Goal: Task Accomplishment & Management: Manage account settings

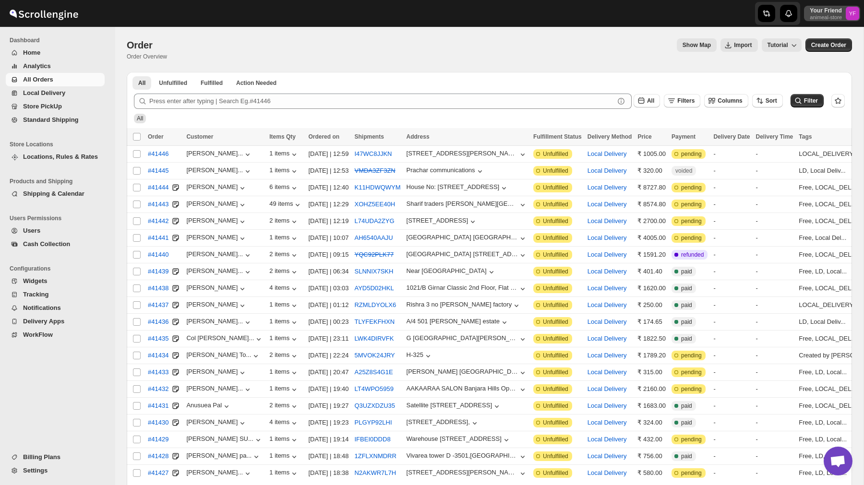
click at [821, 11] on p "Your Friend" at bounding box center [826, 11] width 32 height 8
click at [816, 106] on span "Logout" at bounding box center [825, 105] width 19 height 7
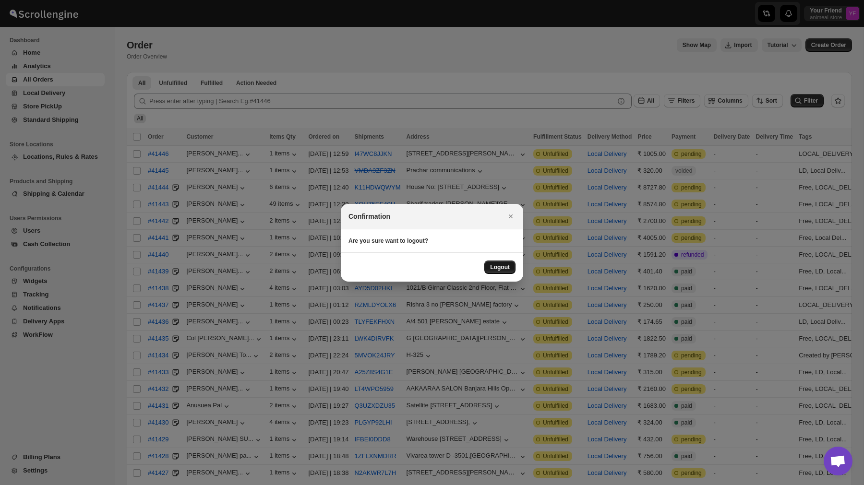
click at [506, 268] on span "Logout" at bounding box center [500, 268] width 20 height 8
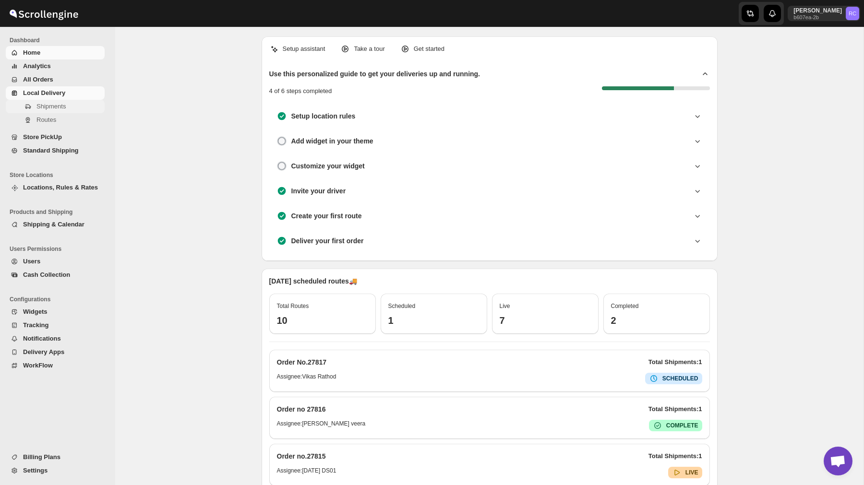
click at [59, 108] on span "Shipments" at bounding box center [50, 106] width 29 height 7
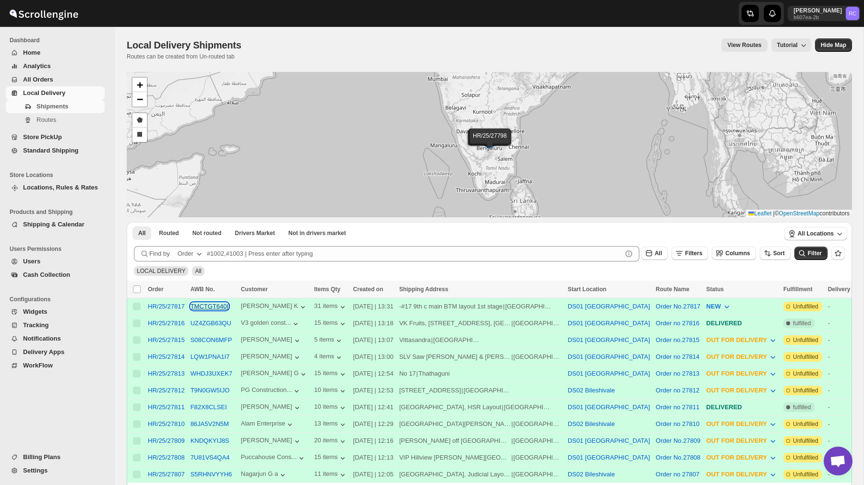
click at [215, 305] on button "TMCTGT640I" at bounding box center [210, 306] width 38 height 7
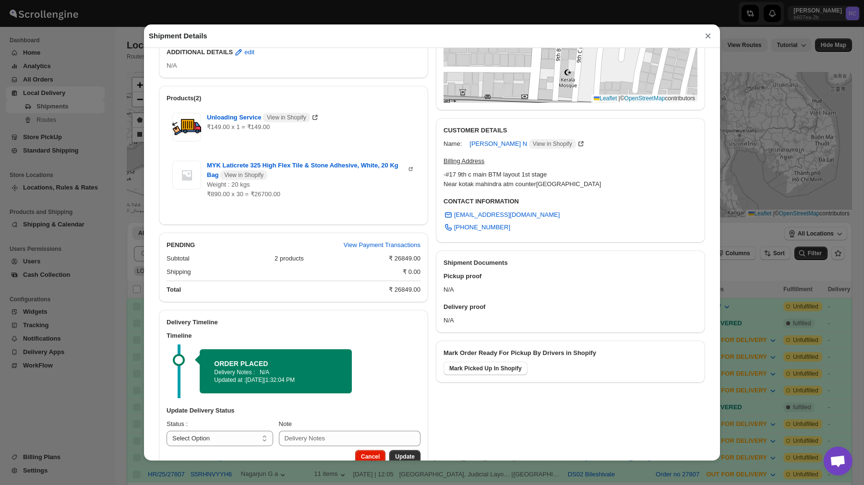
scroll to position [262, 0]
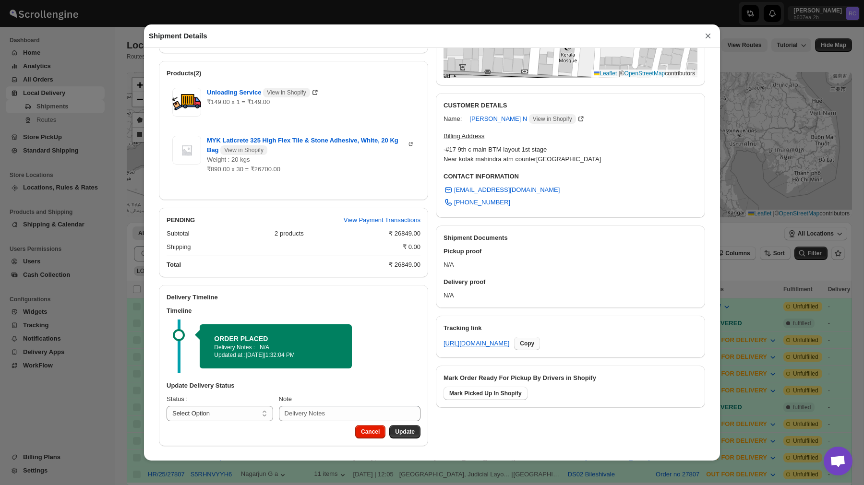
click at [534, 340] on span "Copy" at bounding box center [527, 344] width 14 height 8
click at [709, 34] on button "×" at bounding box center [708, 35] width 14 height 13
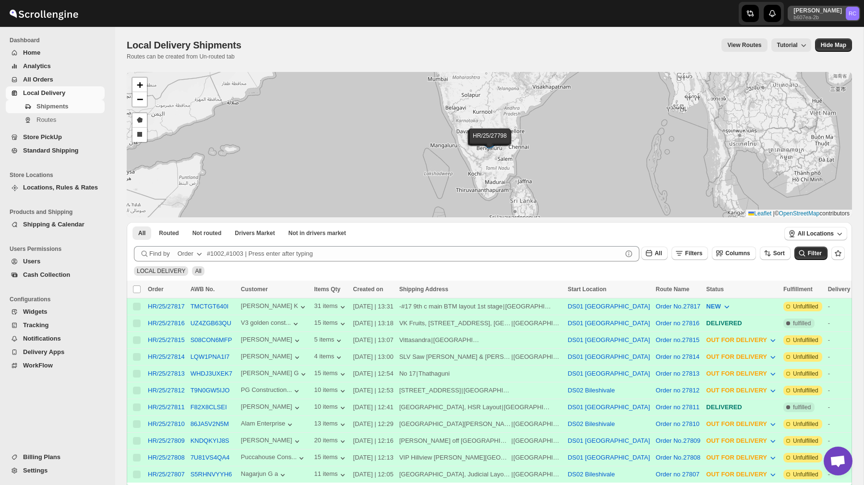
click at [831, 11] on p "Rahul Chopra" at bounding box center [818, 11] width 48 height 8
click at [815, 112] on button "Logout" at bounding box center [829, 104] width 57 height 15
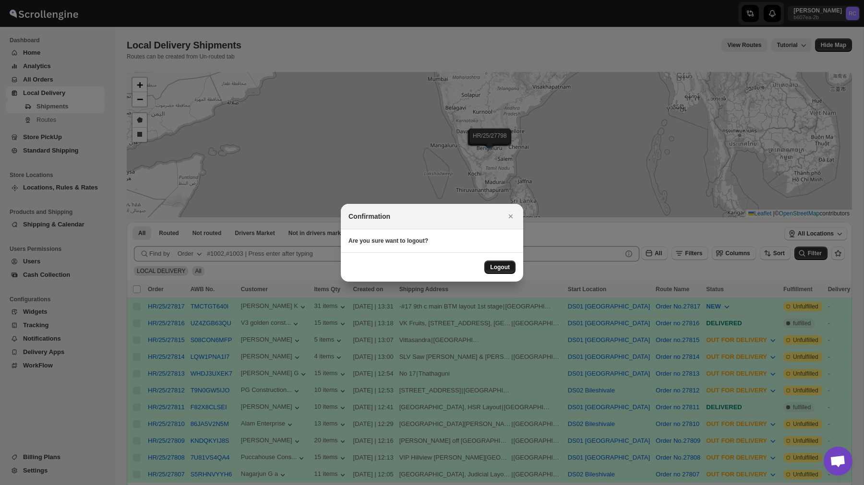
click at [507, 268] on span "Logout" at bounding box center [500, 268] width 20 height 8
